Goal: Find specific page/section: Find specific page/section

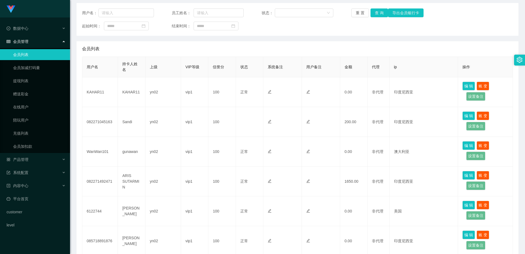
scroll to position [12, 0]
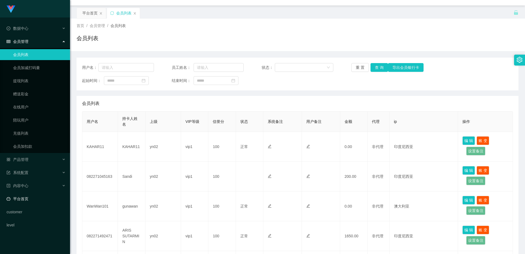
click at [25, 197] on link "平台首页" at bounding box center [36, 198] width 59 height 11
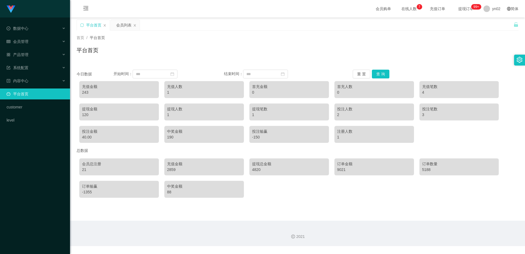
click at [25, 197] on div "Shopee工作台代理端 数据中心 会员管理 会员列表 会员加减打码量 提现列表 赠送彩金 在线用户 陪玩用户 充值列表 会员加扣款 产品管理 系统配置 内容…" at bounding box center [35, 127] width 70 height 254
click at [22, 39] on div "会员管理" at bounding box center [35, 41] width 70 height 11
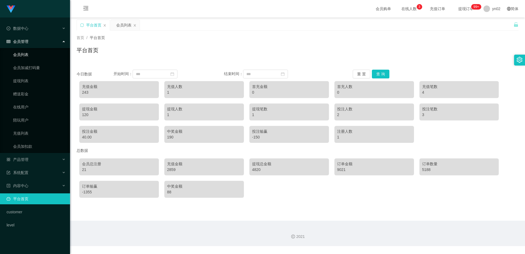
click at [23, 56] on link "会员列表" at bounding box center [39, 54] width 52 height 11
